Goal: Transaction & Acquisition: Purchase product/service

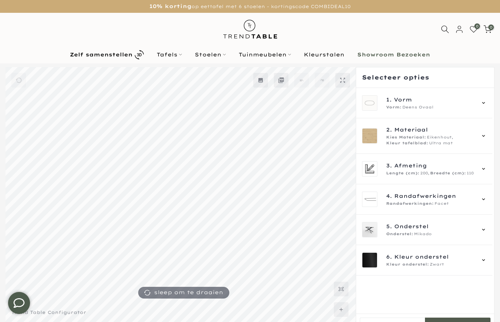
click at [426, 108] on span "Deens Ovaal" at bounding box center [417, 107] width 31 height 6
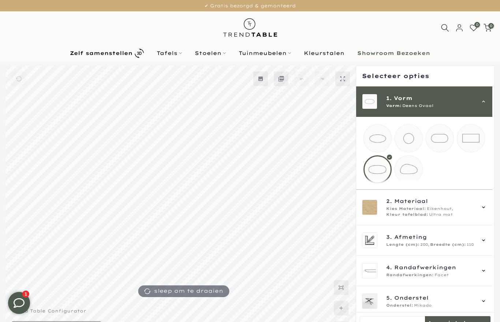
click at [415, 182] on mmq-loader at bounding box center [408, 169] width 27 height 27
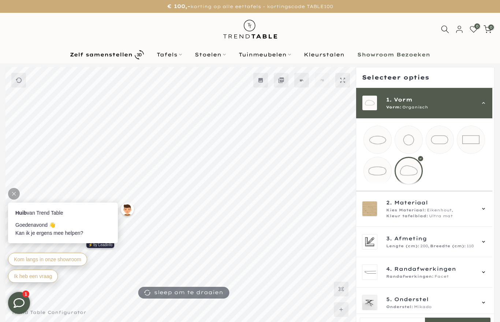
scroll to position [1, 0]
click at [486, 218] on div "2. Materiaal Kies Materiaal: Eikenhout, Kleur tafelblad: Ultra mat" at bounding box center [424, 207] width 124 height 20
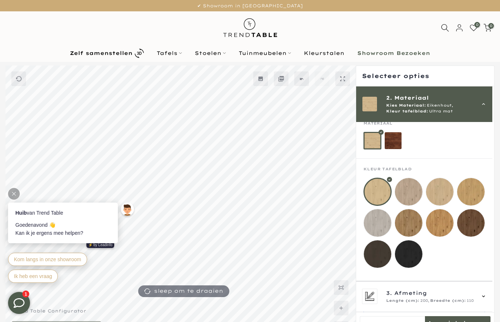
scroll to position [48, 0]
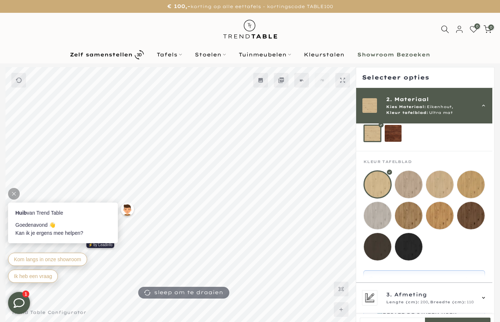
click at [416, 138] on mmq-filter-widget-grid at bounding box center [424, 127] width 122 height 29
click at [396, 138] on mmq-loader at bounding box center [393, 133] width 17 height 17
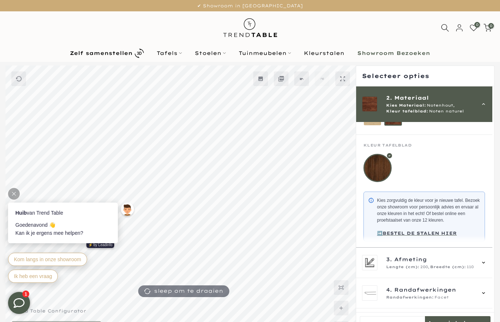
scroll to position [63, 0]
click at [475, 111] on div "Kies Materiaal: Notenhout, Kleur tafelblad: Noten naturel" at bounding box center [430, 108] width 89 height 12
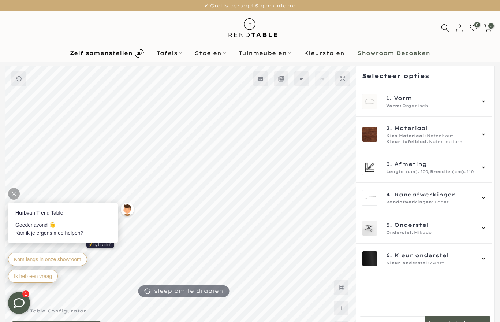
scroll to position [0, 0]
click at [485, 138] on div "2. Materiaal Kies Materiaal: Notenhout, Kleur tafelblad: Noten naturel" at bounding box center [424, 134] width 124 height 20
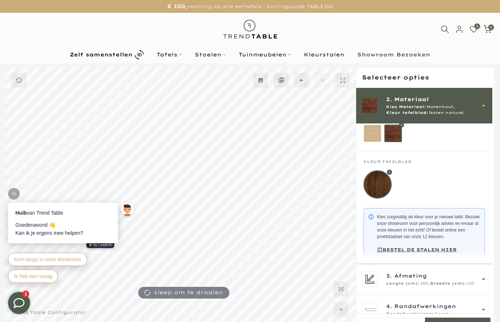
scroll to position [49, 0]
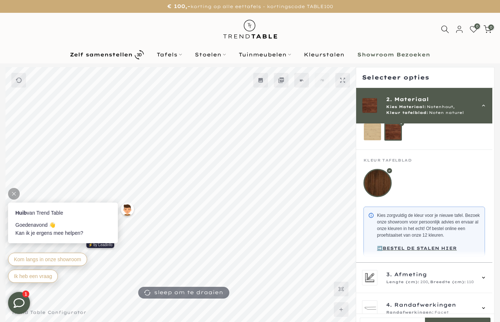
click at [367, 152] on mmq-components-mapper at bounding box center [424, 174] width 136 height 49
click at [375, 141] on mmq-loader at bounding box center [372, 131] width 17 height 17
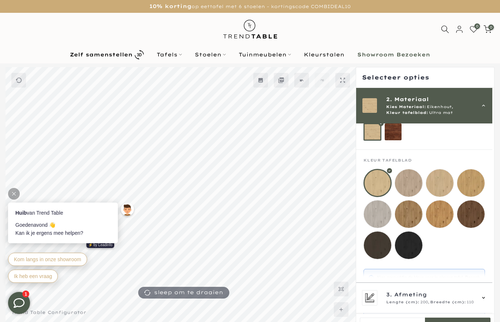
click at [477, 221] on mmq-loader at bounding box center [470, 213] width 27 height 27
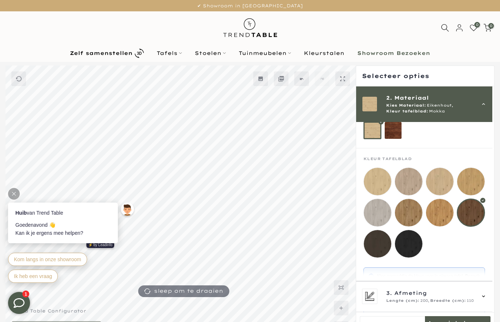
click at [412, 215] on mmq-loader at bounding box center [408, 212] width 27 height 27
click at [411, 187] on mmq-loader at bounding box center [408, 181] width 27 height 27
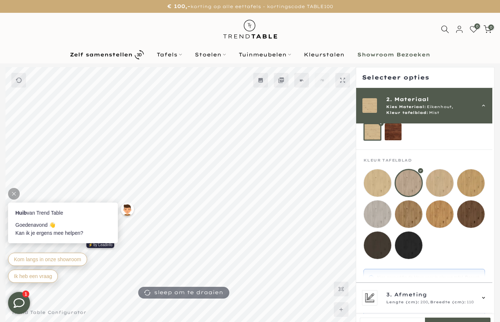
click at [384, 215] on mmq-loader at bounding box center [377, 213] width 27 height 27
click at [418, 183] on mmq-loader at bounding box center [408, 182] width 27 height 27
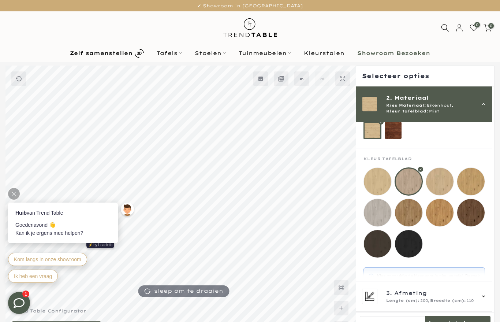
click at [416, 218] on mmq-loader at bounding box center [408, 212] width 27 height 27
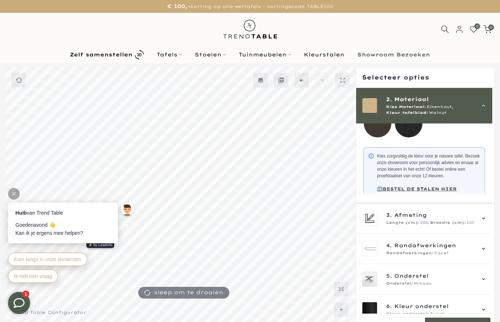
scroll to position [170, 0]
click at [469, 226] on span "110" at bounding box center [470, 223] width 7 height 6
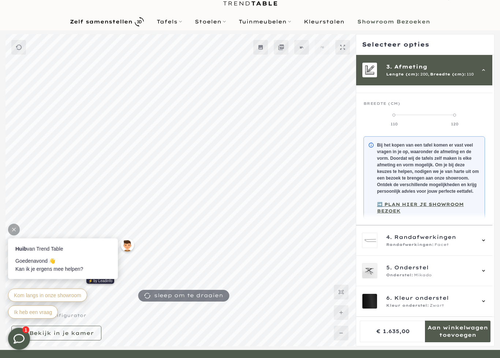
scroll to position [33, 0]
click at [475, 240] on span "4. Randafwerkingen" at bounding box center [430, 237] width 89 height 8
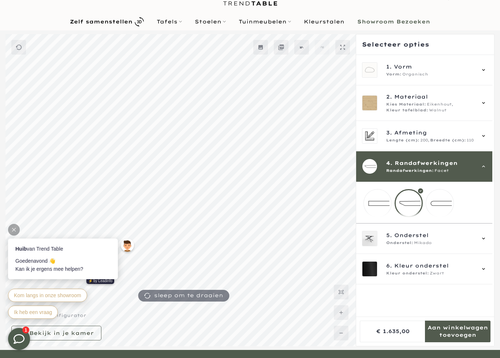
scroll to position [0, 0]
click at [482, 246] on div "5. Onderstel Onderstel: Mikado" at bounding box center [424, 238] width 124 height 15
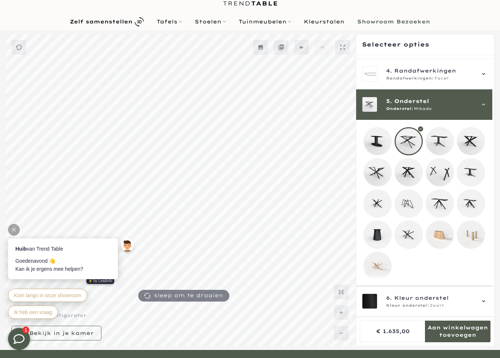
scroll to position [103, 0]
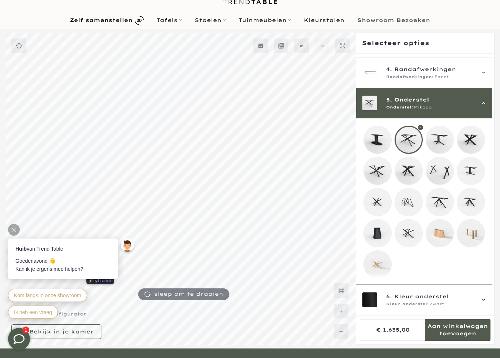
click at [444, 133] on mmq-loader at bounding box center [439, 139] width 27 height 27
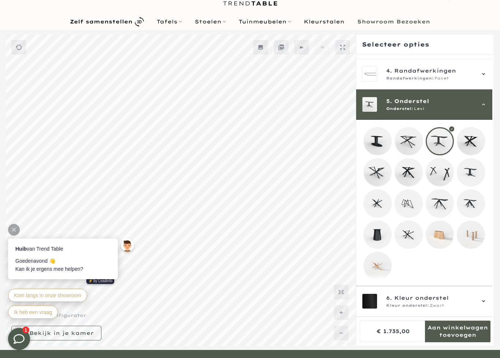
click at [482, 302] on div "6. Kleur onderstel Kleur onderstel: Zwart" at bounding box center [424, 300] width 124 height 15
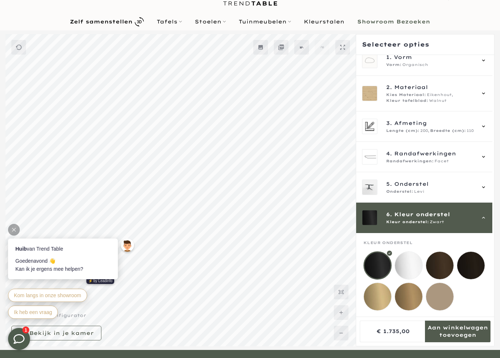
scroll to position [17, 0]
click at [386, 285] on mmq-loader at bounding box center [377, 296] width 27 height 27
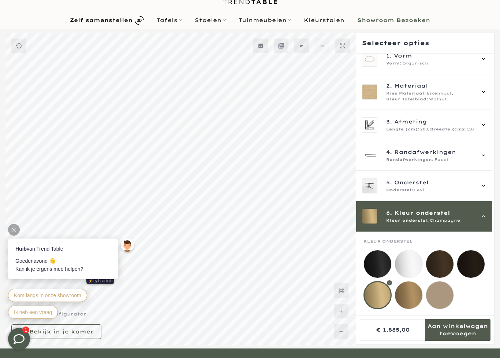
click at [413, 287] on mmq-loader at bounding box center [408, 294] width 27 height 27
click at [450, 285] on mmq-loader at bounding box center [439, 294] width 27 height 27
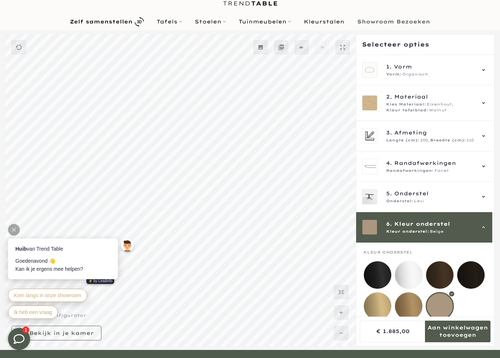
click at [446, 272] on mmq-loader at bounding box center [439, 274] width 27 height 27
